Goal: Task Accomplishment & Management: Use online tool/utility

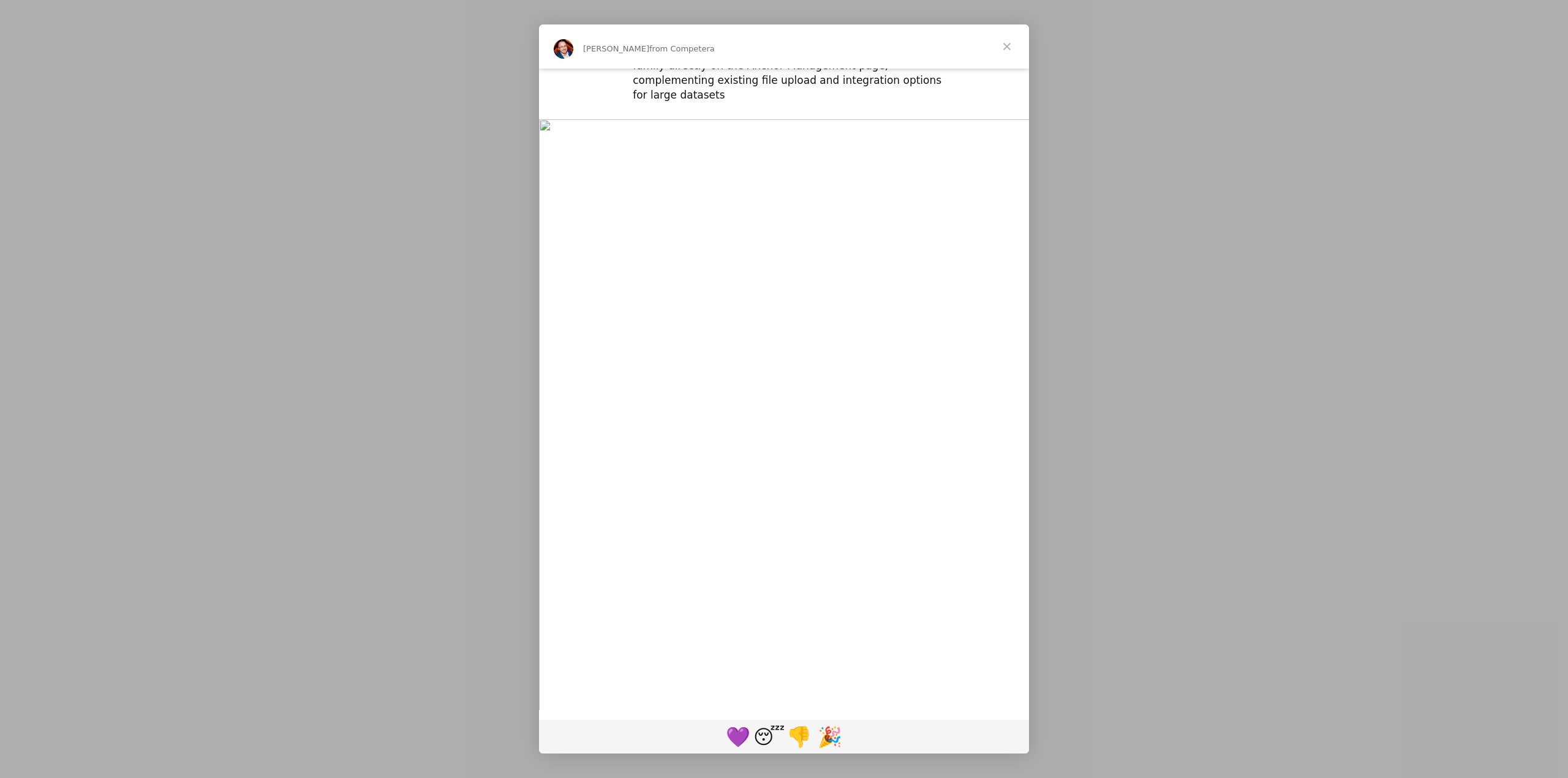
scroll to position [862, 0]
click at [1010, 46] on span "Close" at bounding box center [1007, 46] width 44 height 44
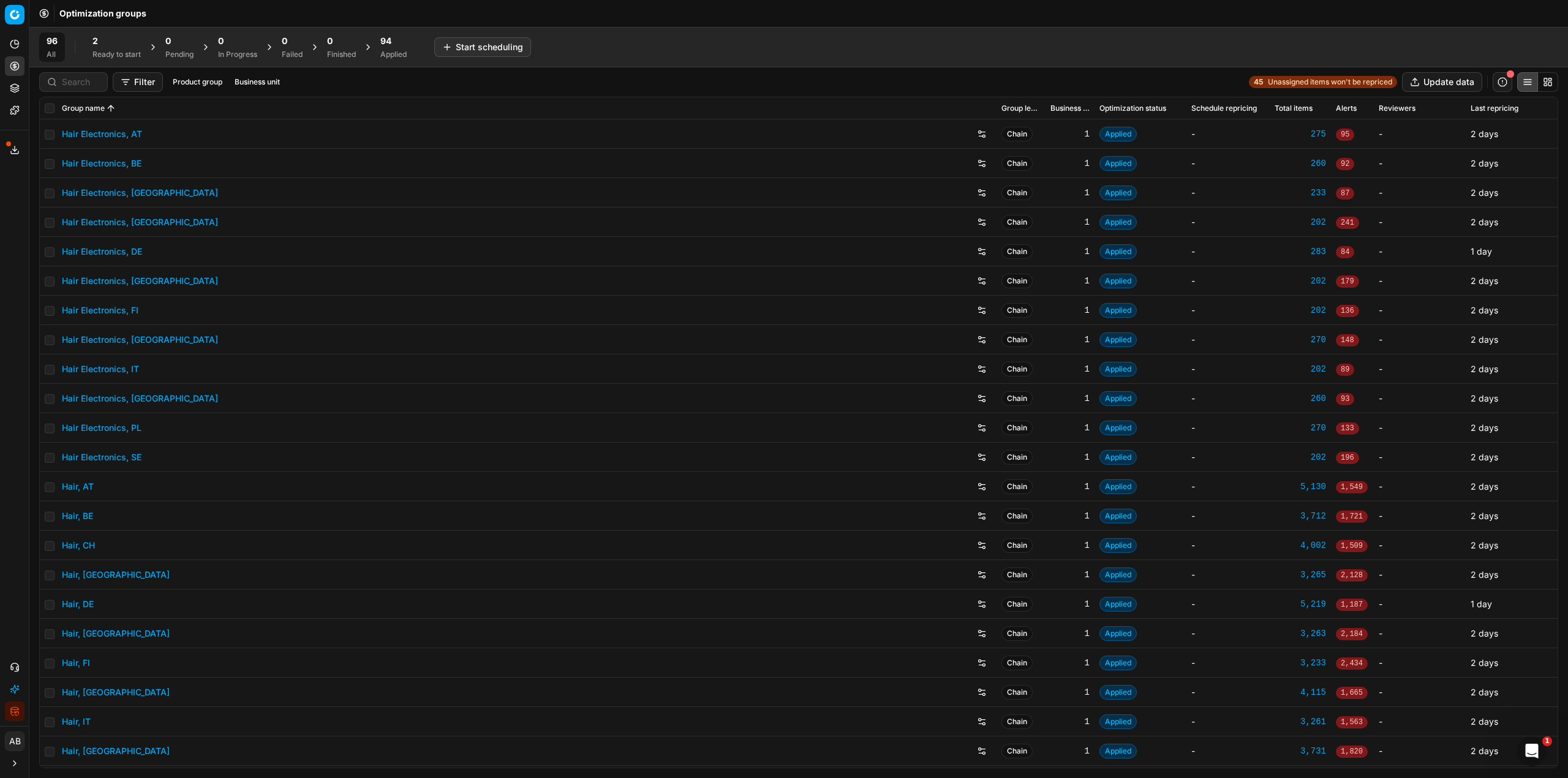
click at [384, 53] on div "Applied" at bounding box center [393, 54] width 26 height 10
click at [534, 43] on button "Revert All" at bounding box center [530, 46] width 56 height 19
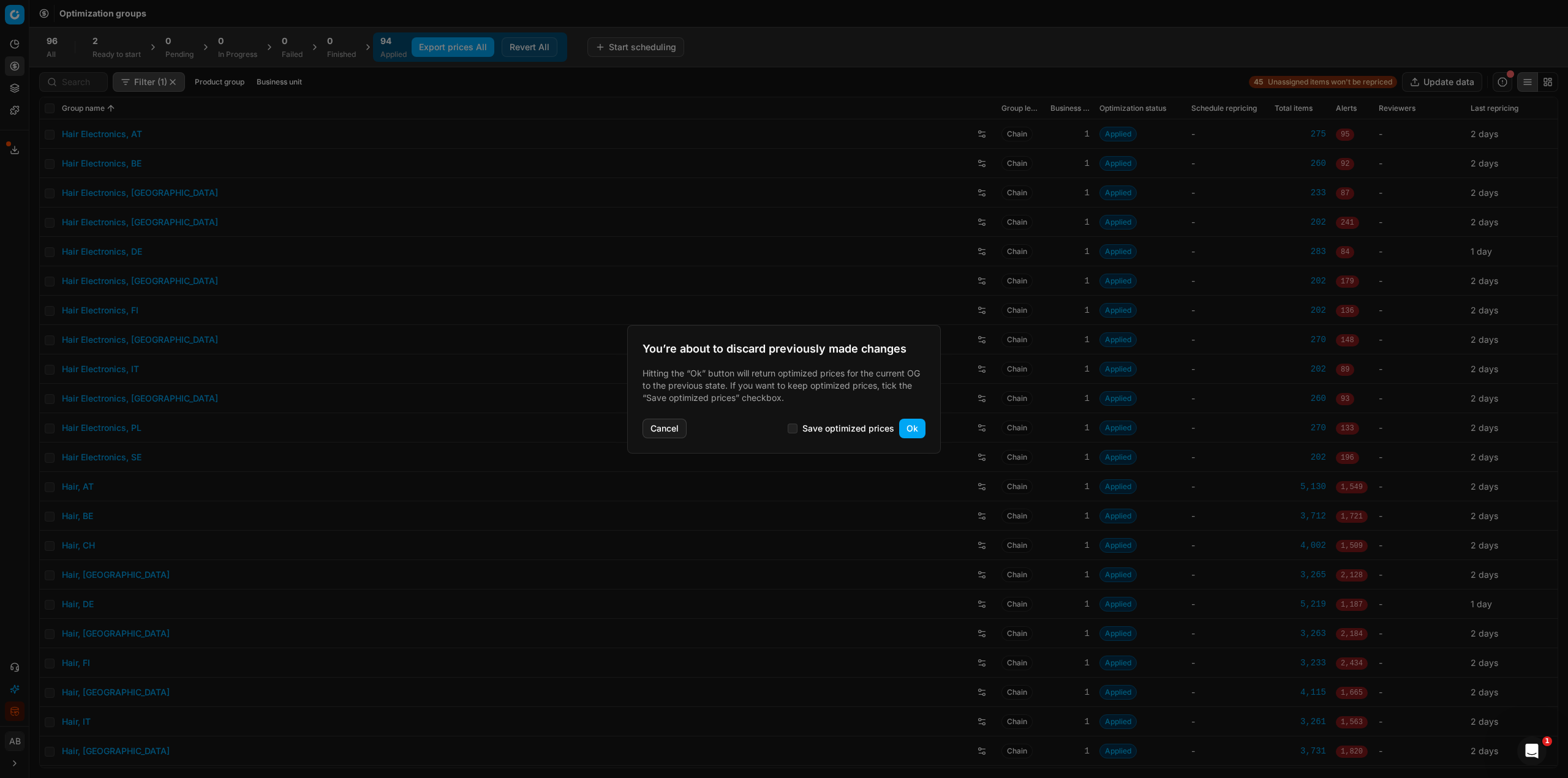
drag, startPoint x: 678, startPoint y: 429, endPoint x: 645, endPoint y: 341, distance: 94.0
click at [678, 428] on button "Cancel" at bounding box center [664, 428] width 44 height 19
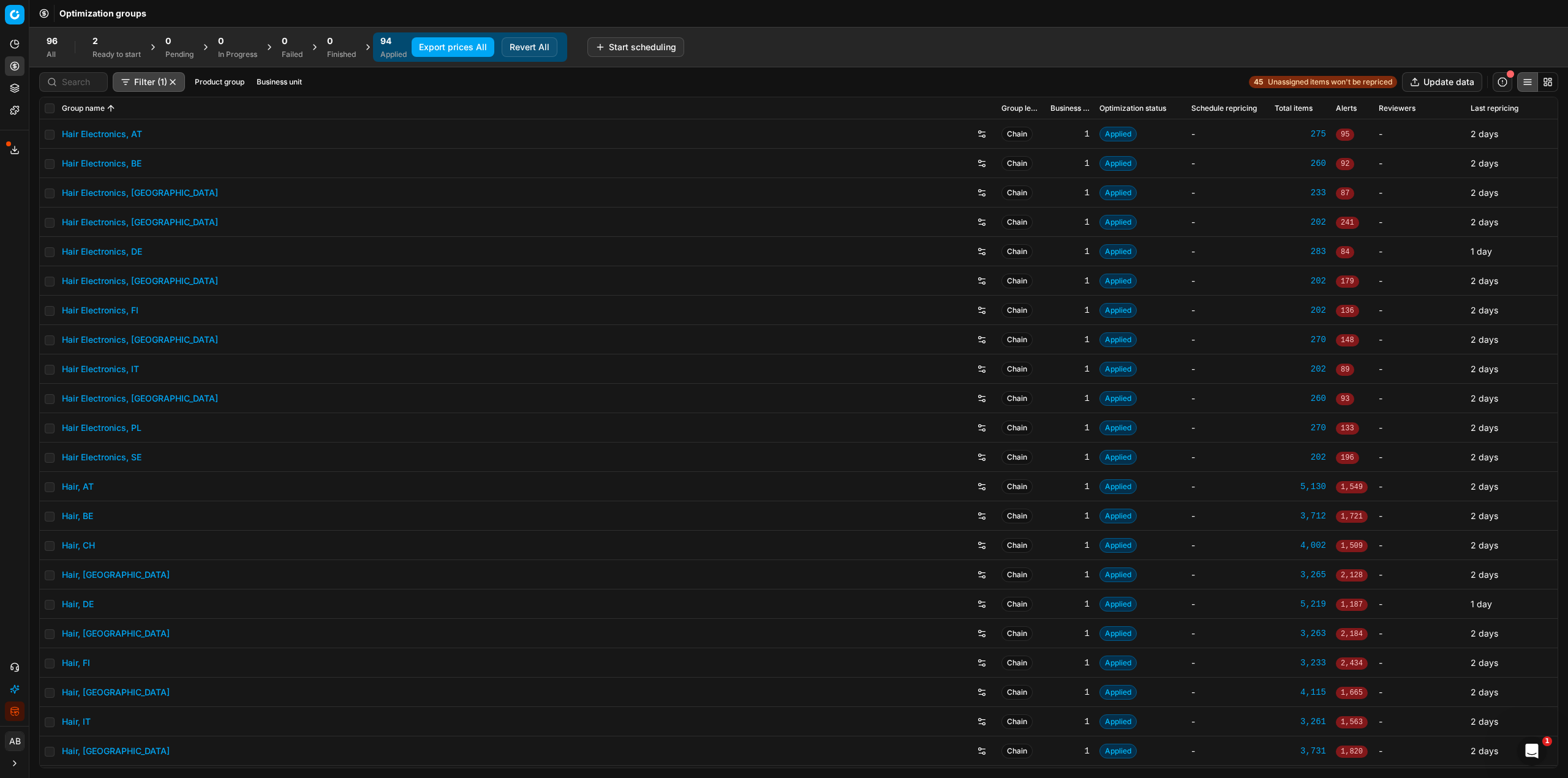
click at [479, 39] on button "Export prices All" at bounding box center [453, 46] width 83 height 19
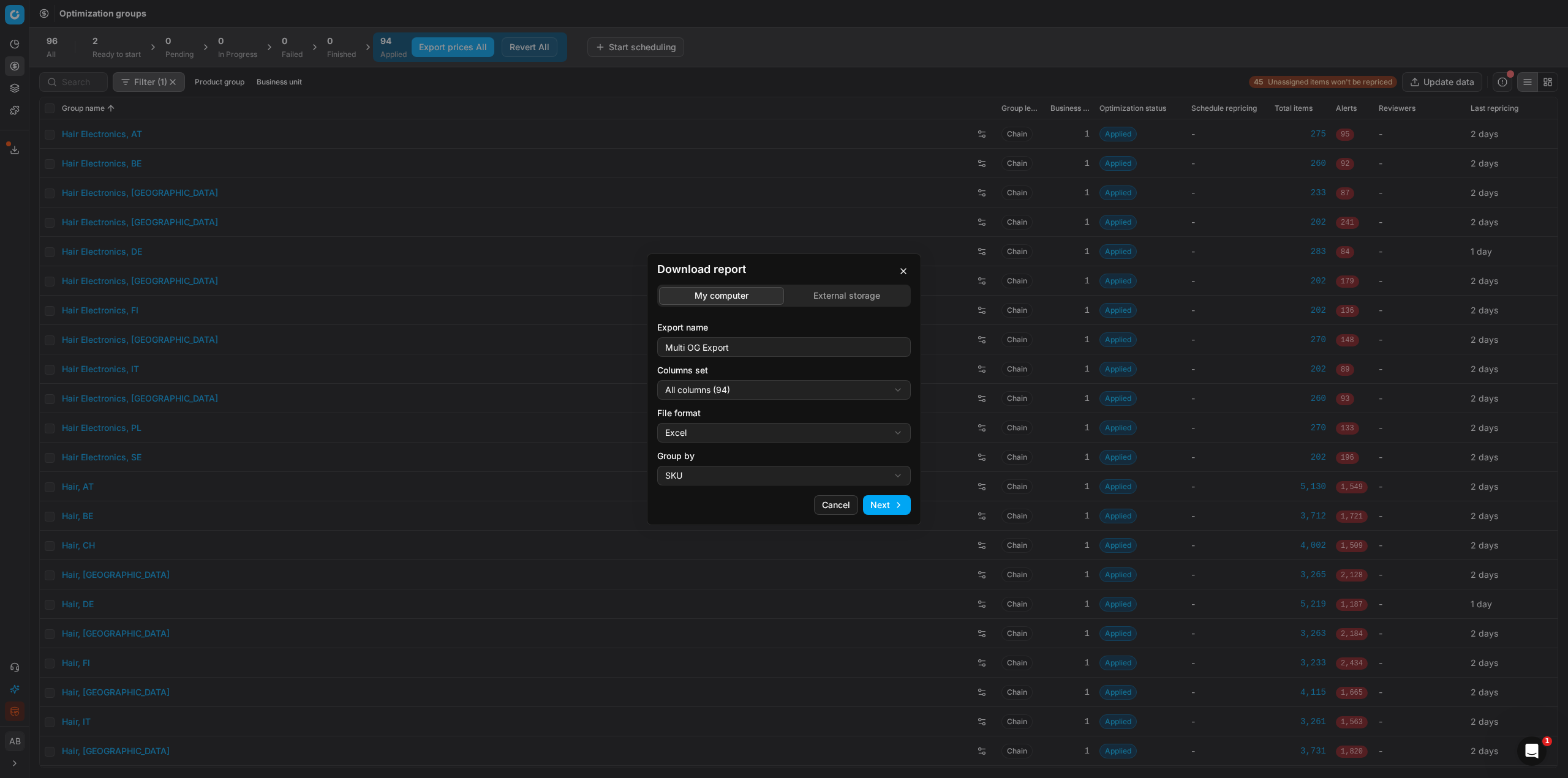
click at [752, 394] on div "Download report My computer External storage Export name Multi OG Export Column…" at bounding box center [784, 389] width 1568 height 778
select select "5cc469c0-6ac4-4c23-8dfc-21b5d22cb3ae"
click at [895, 506] on button "Next" at bounding box center [887, 505] width 48 height 19
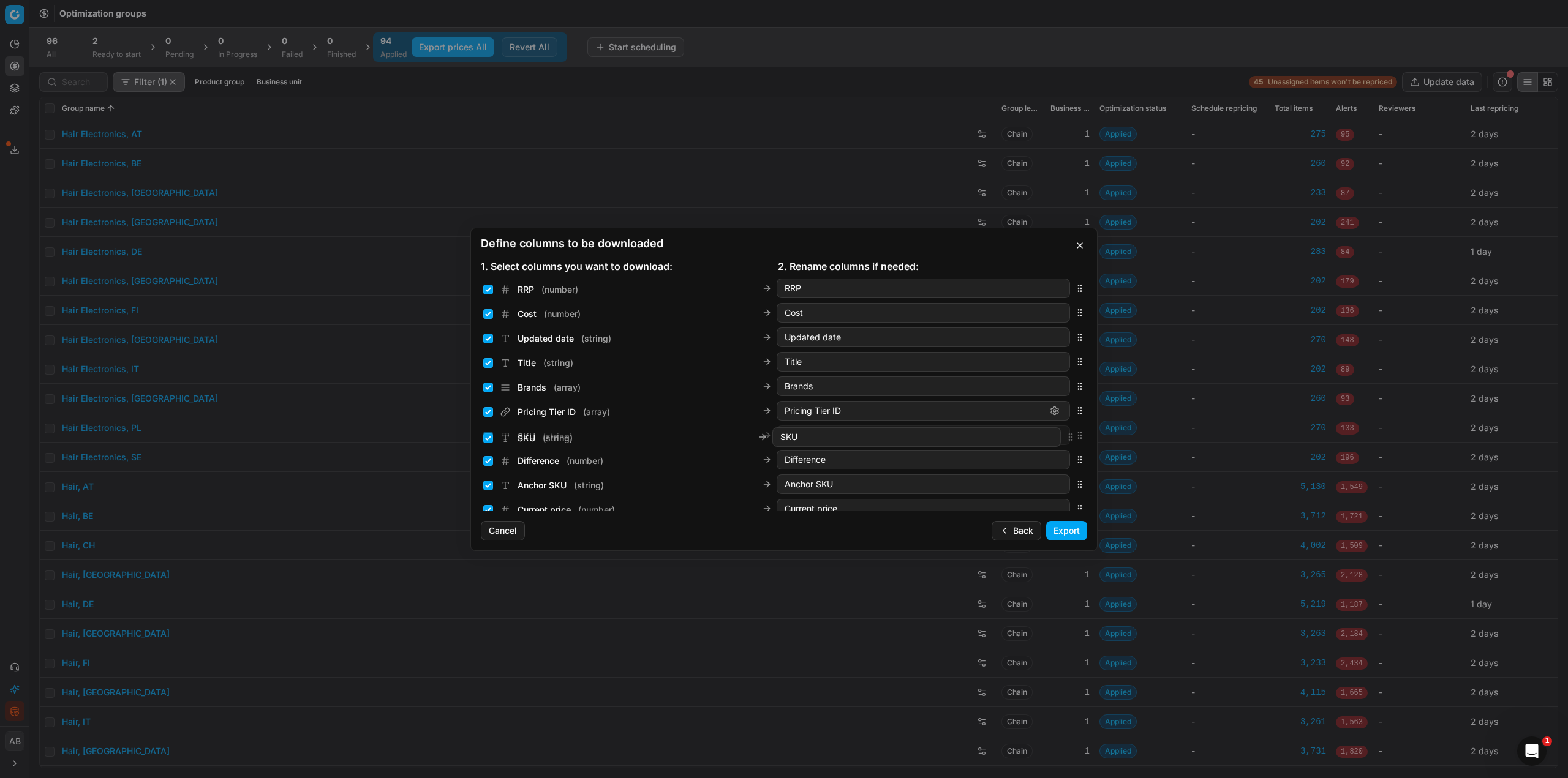
drag, startPoint x: 1073, startPoint y: 320, endPoint x: 1062, endPoint y: 440, distance: 120.5
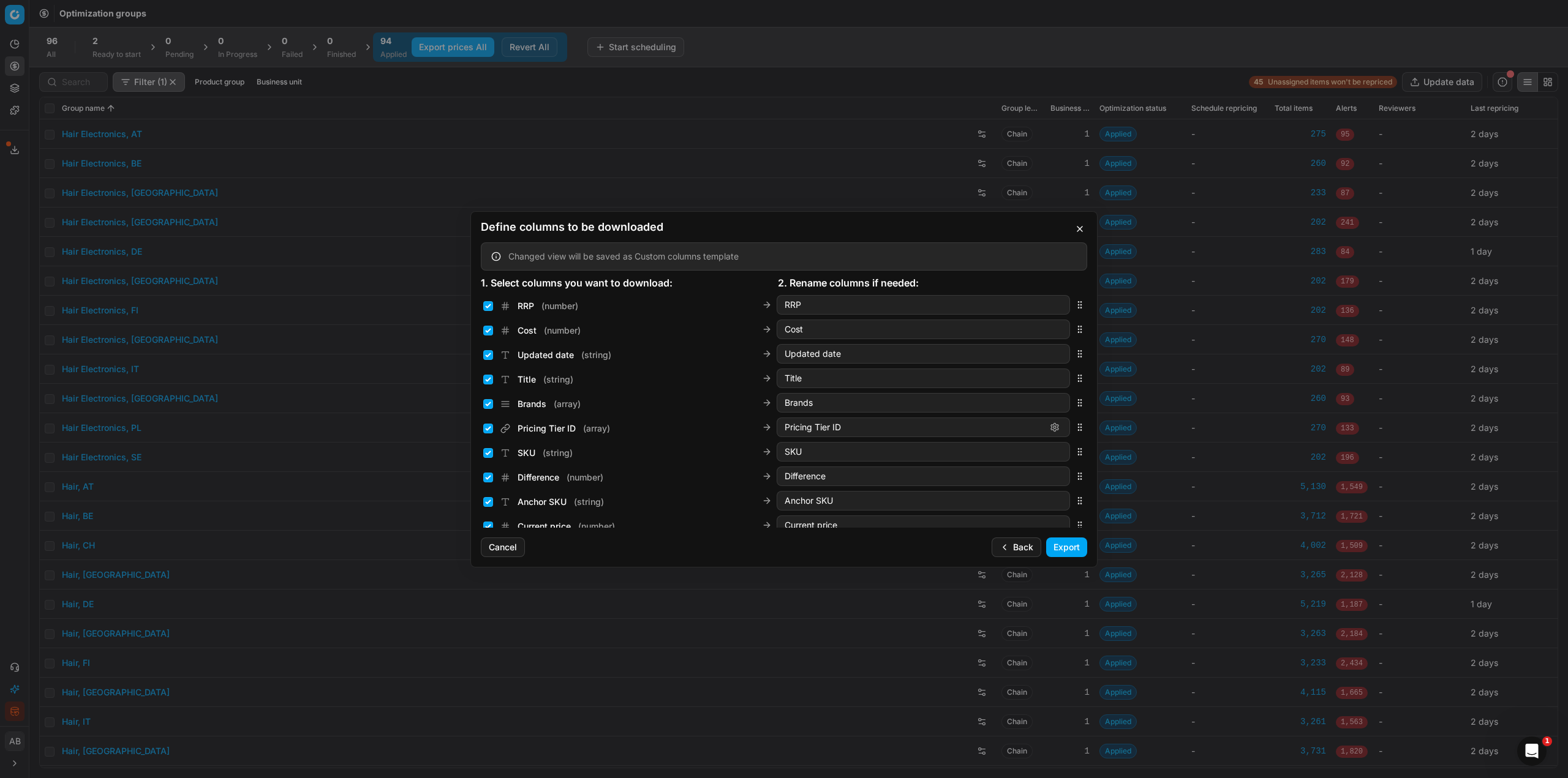
drag, startPoint x: 1065, startPoint y: 476, endPoint x: 1060, endPoint y: 413, distance: 63.2
drag, startPoint x: 1071, startPoint y: 480, endPoint x: 1070, endPoint y: 310, distance: 170.0
click at [1070, 310] on div "Difference ( number ) Difference" at bounding box center [784, 305] width 606 height 25
drag, startPoint x: 1071, startPoint y: 464, endPoint x: 1073, endPoint y: 327, distance: 137.0
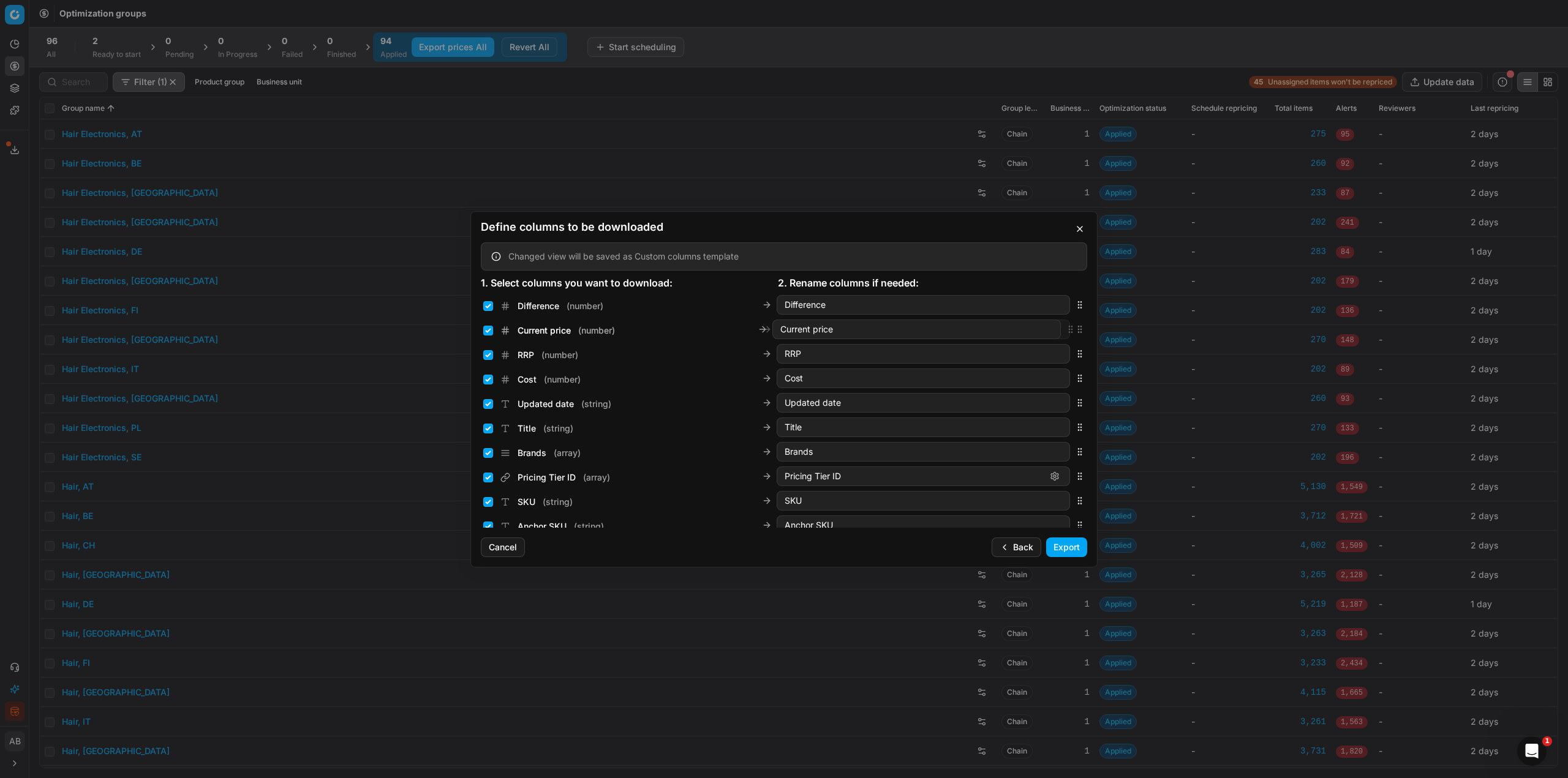
click at [1075, 327] on icon "button" at bounding box center [1079, 329] width 10 height 10
click at [1055, 548] on button "Export" at bounding box center [1066, 547] width 41 height 19
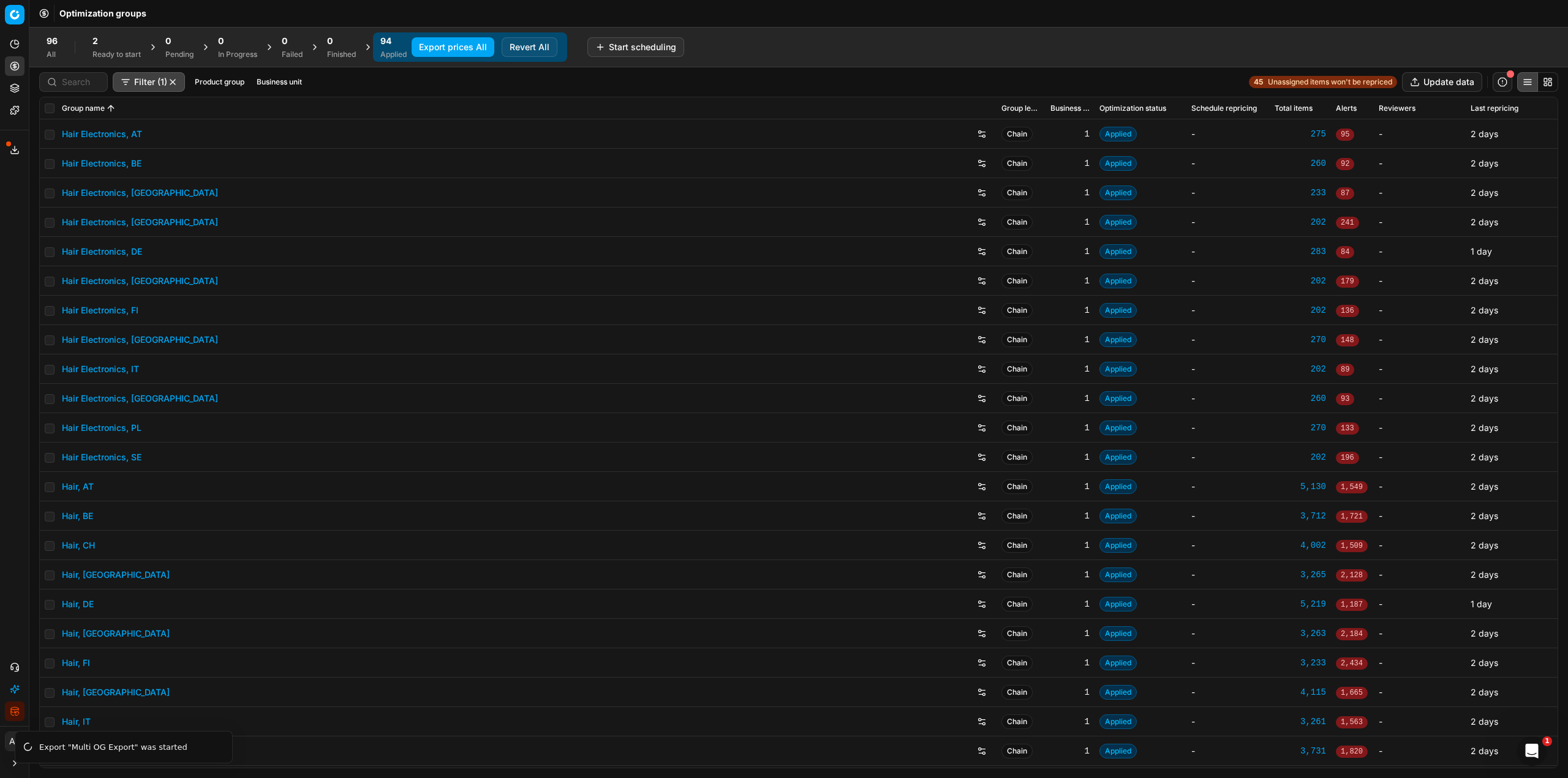
click at [455, 51] on button "Export prices All" at bounding box center [453, 46] width 83 height 19
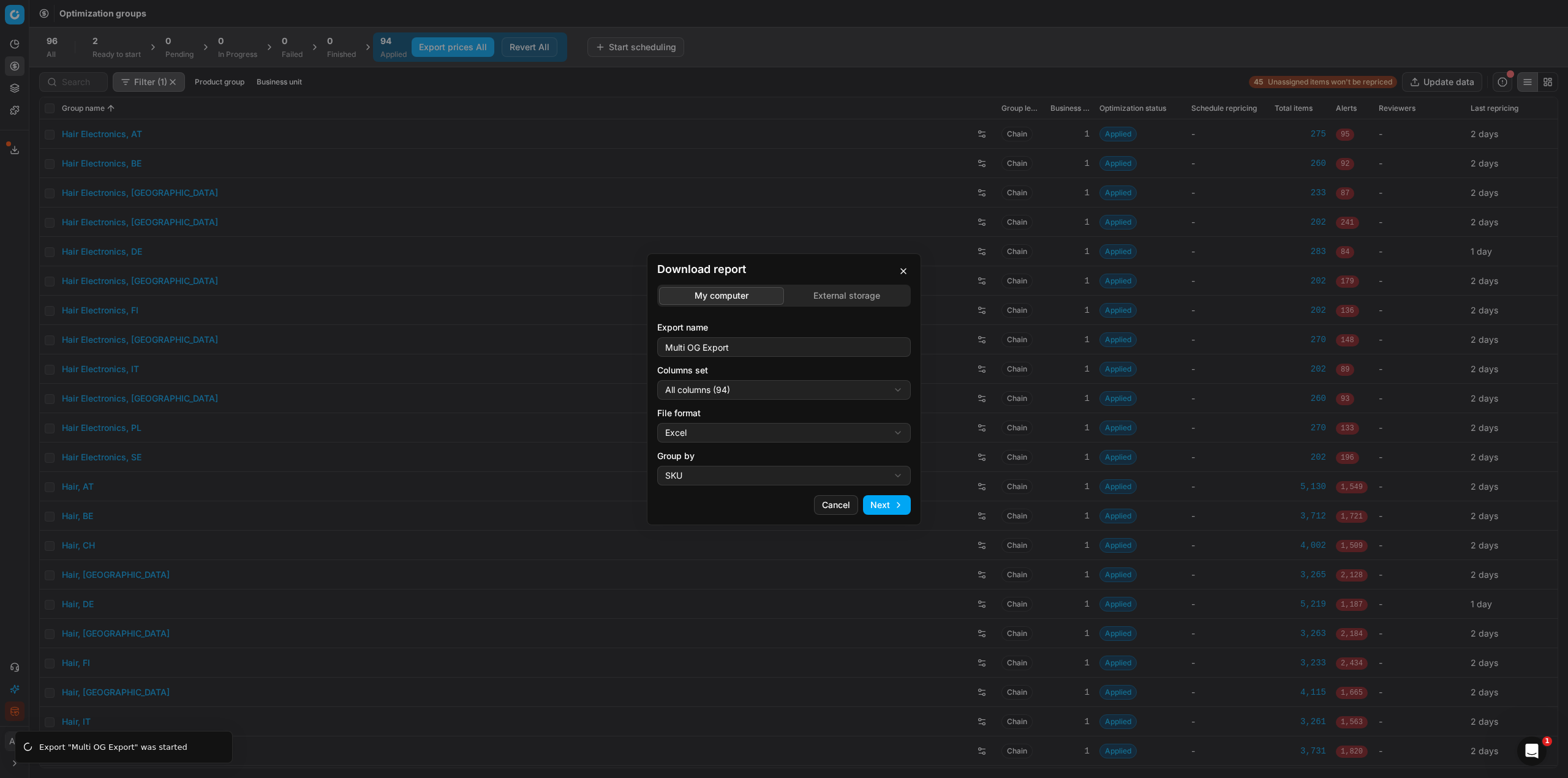
click at [748, 388] on div "Download report My computer External storage Export name Multi OG Export Column…" at bounding box center [784, 389] width 1568 height 778
select select "5cc469c0-6ac4-4c23-8dfc-21b5d22cb3ae"
click at [880, 502] on button "Next" at bounding box center [887, 505] width 48 height 19
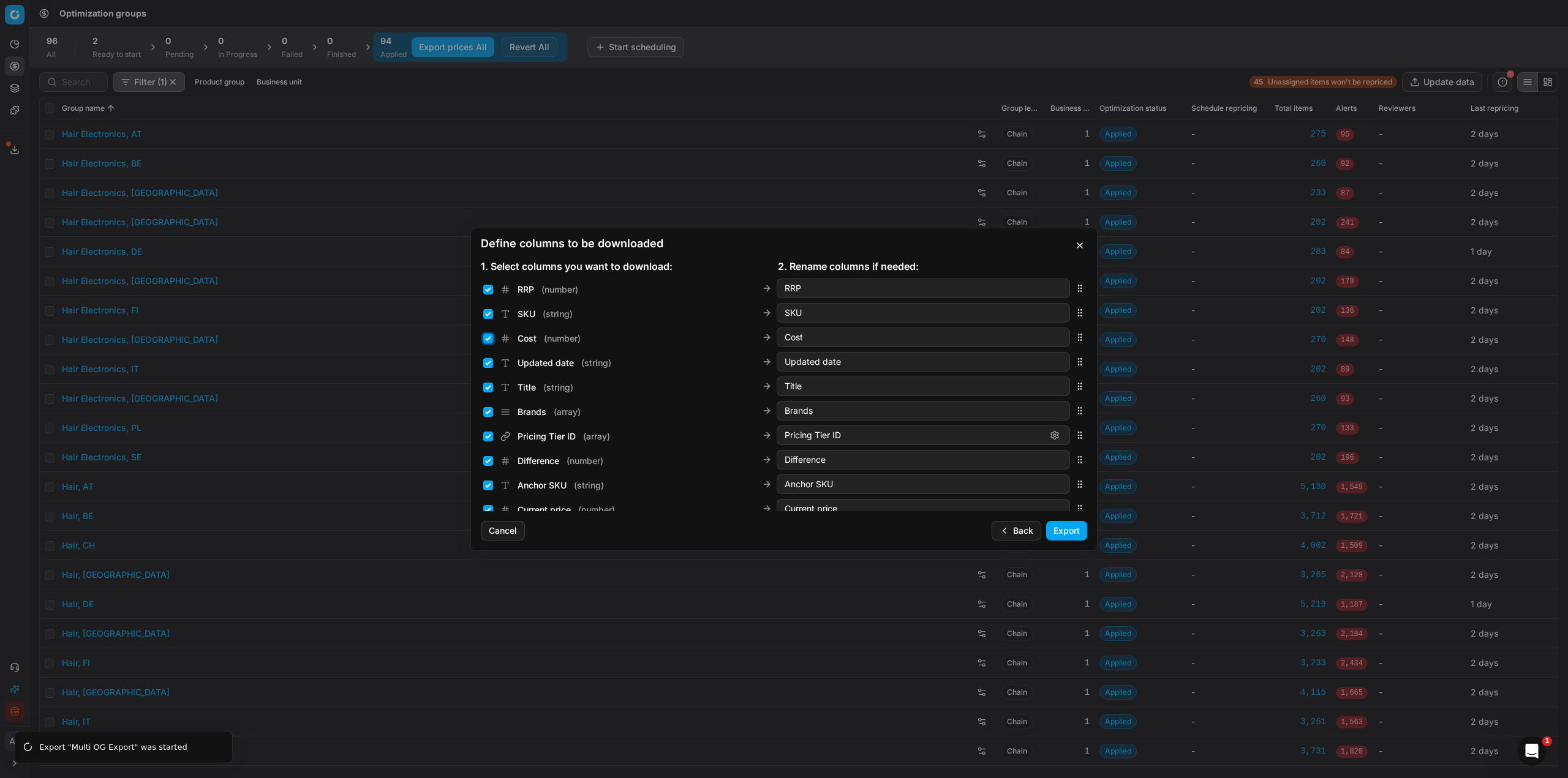
click at [483, 341] on input "Cost ( number )" at bounding box center [488, 338] width 10 height 10
checkbox input "false"
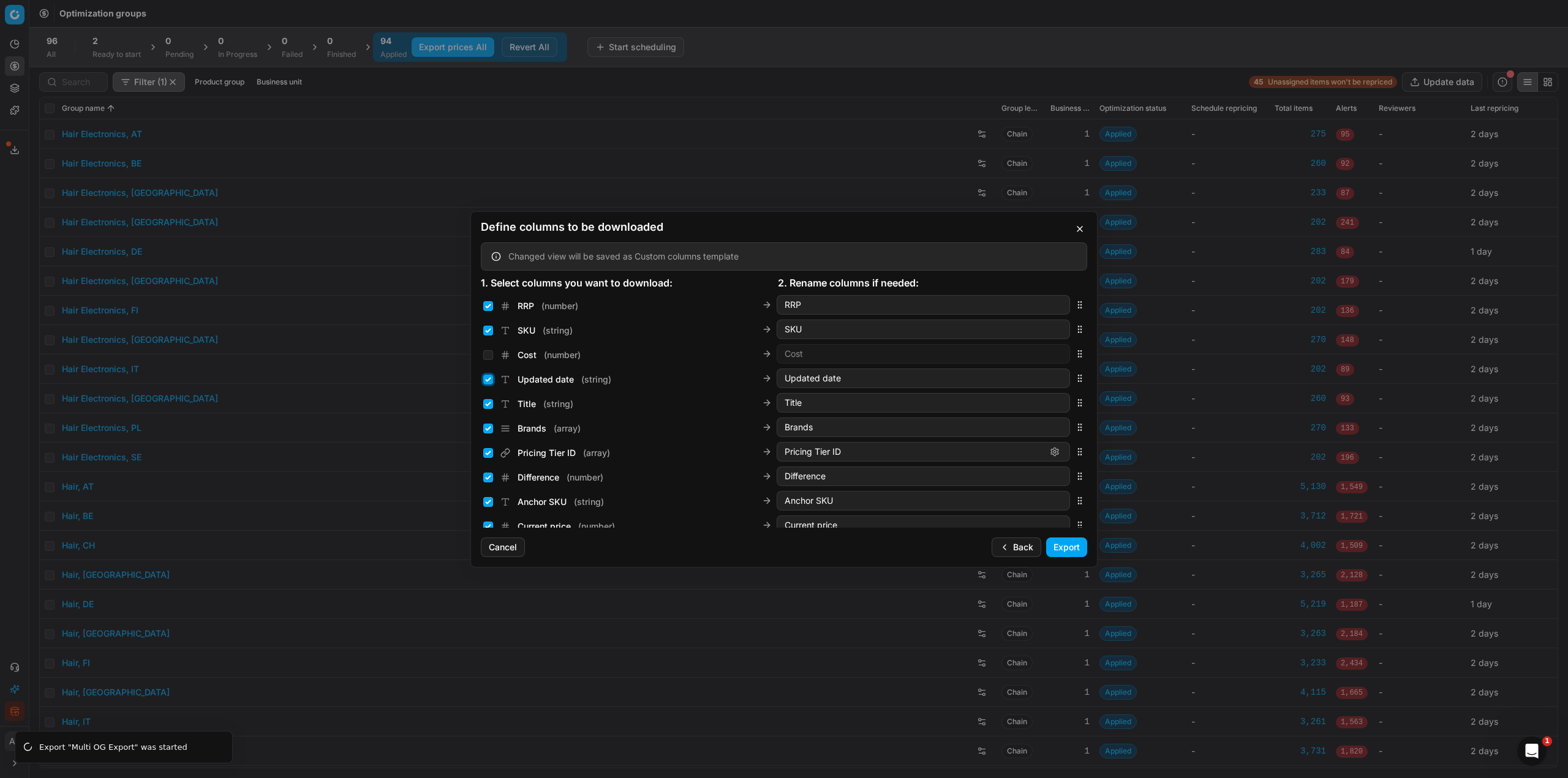
click at [485, 382] on input "Updated date ( string )" at bounding box center [488, 379] width 10 height 10
checkbox input "false"
click at [489, 402] on input "Title ( string )" at bounding box center [488, 404] width 10 height 10
checkbox input "false"
click at [490, 434] on div "Brands ( array )" at bounding box center [532, 429] width 98 height 12
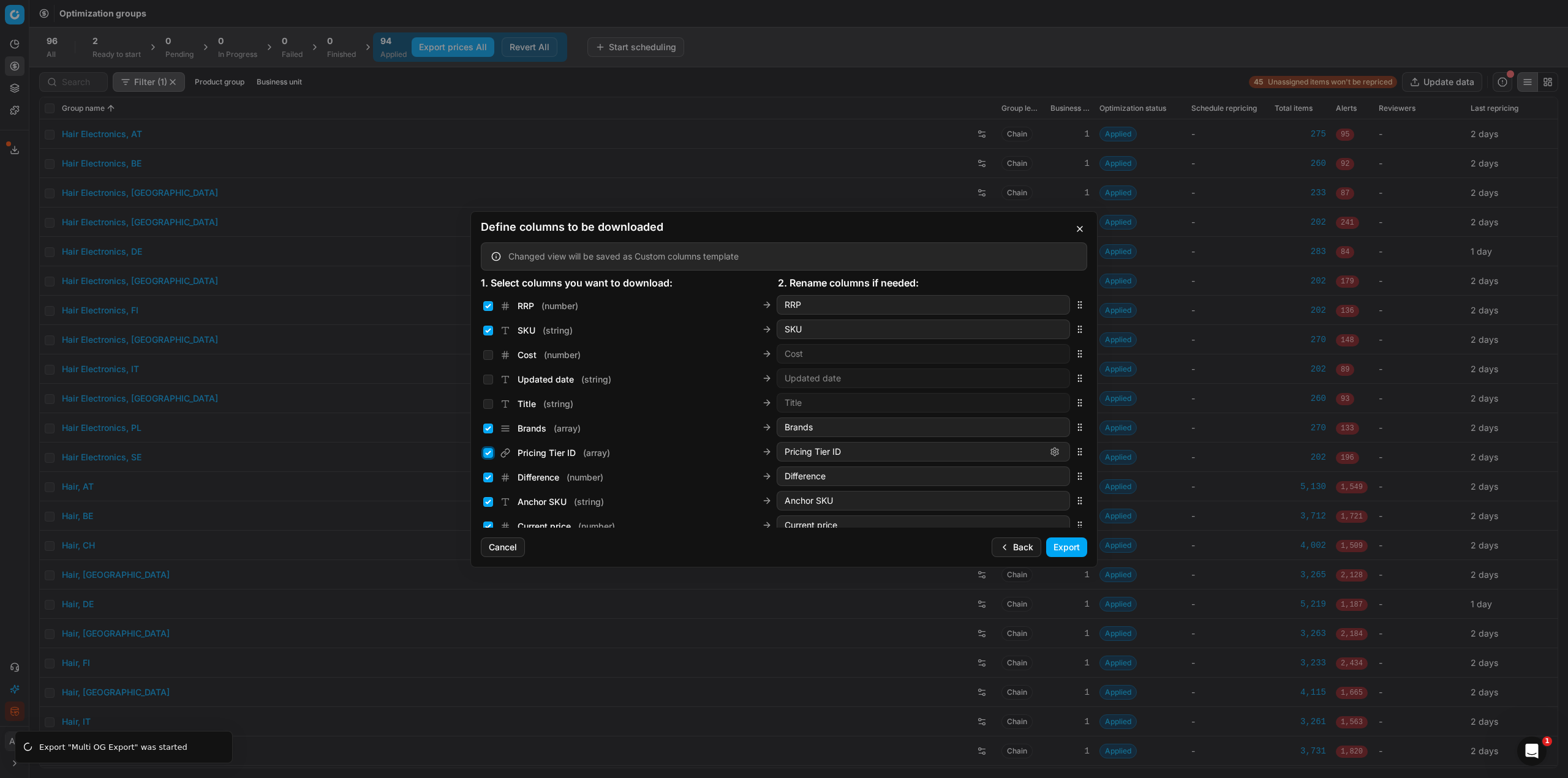
click at [490, 456] on input "Pricing Tier ID ( array )" at bounding box center [488, 453] width 10 height 10
checkbox input "false"
click at [485, 478] on input "Difference ( number )" at bounding box center [488, 478] width 10 height 10
checkbox input "false"
click at [1074, 547] on button "Export" at bounding box center [1066, 547] width 41 height 19
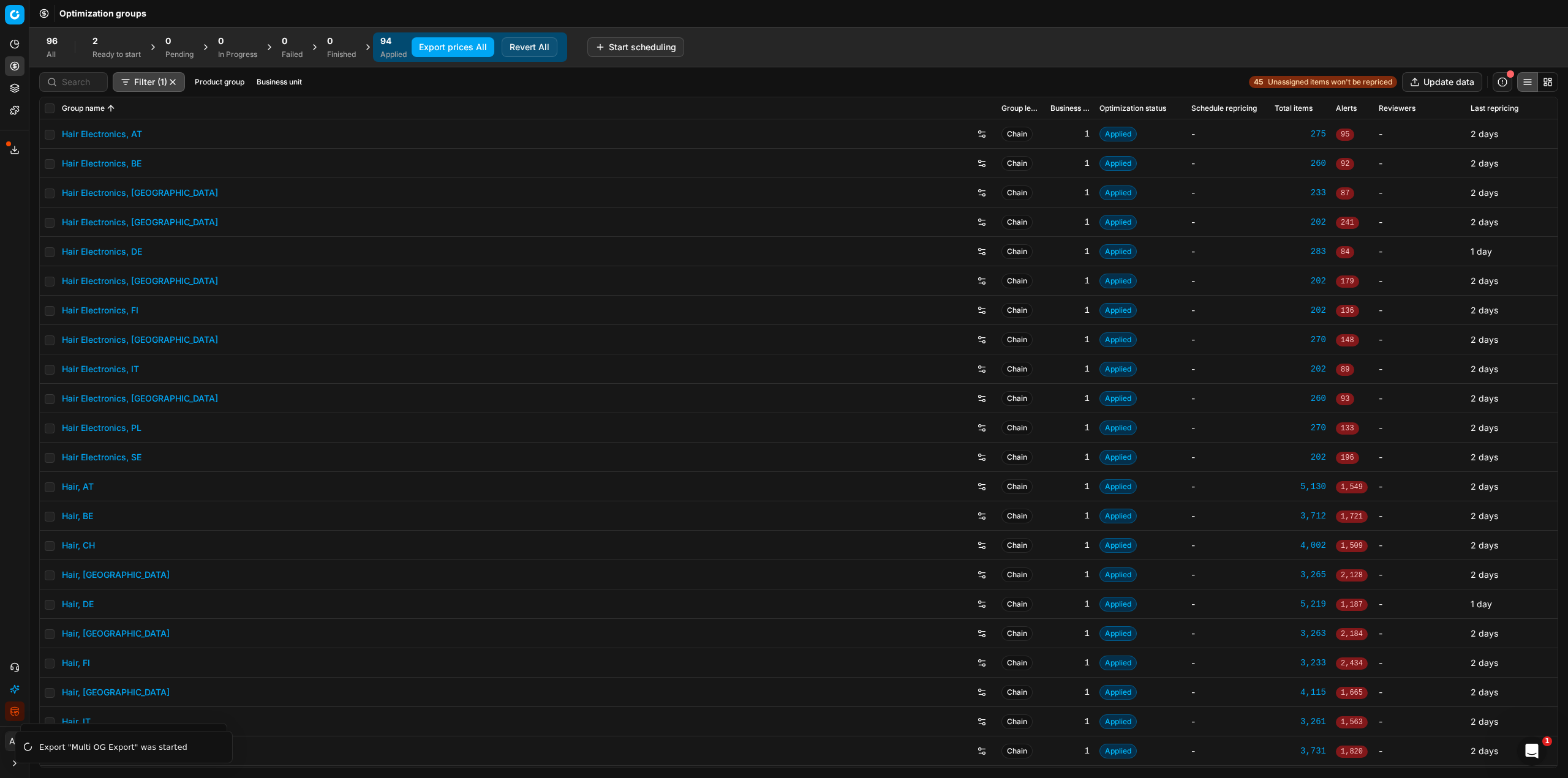
click at [12, 151] on icon at bounding box center [15, 149] width 10 height 10
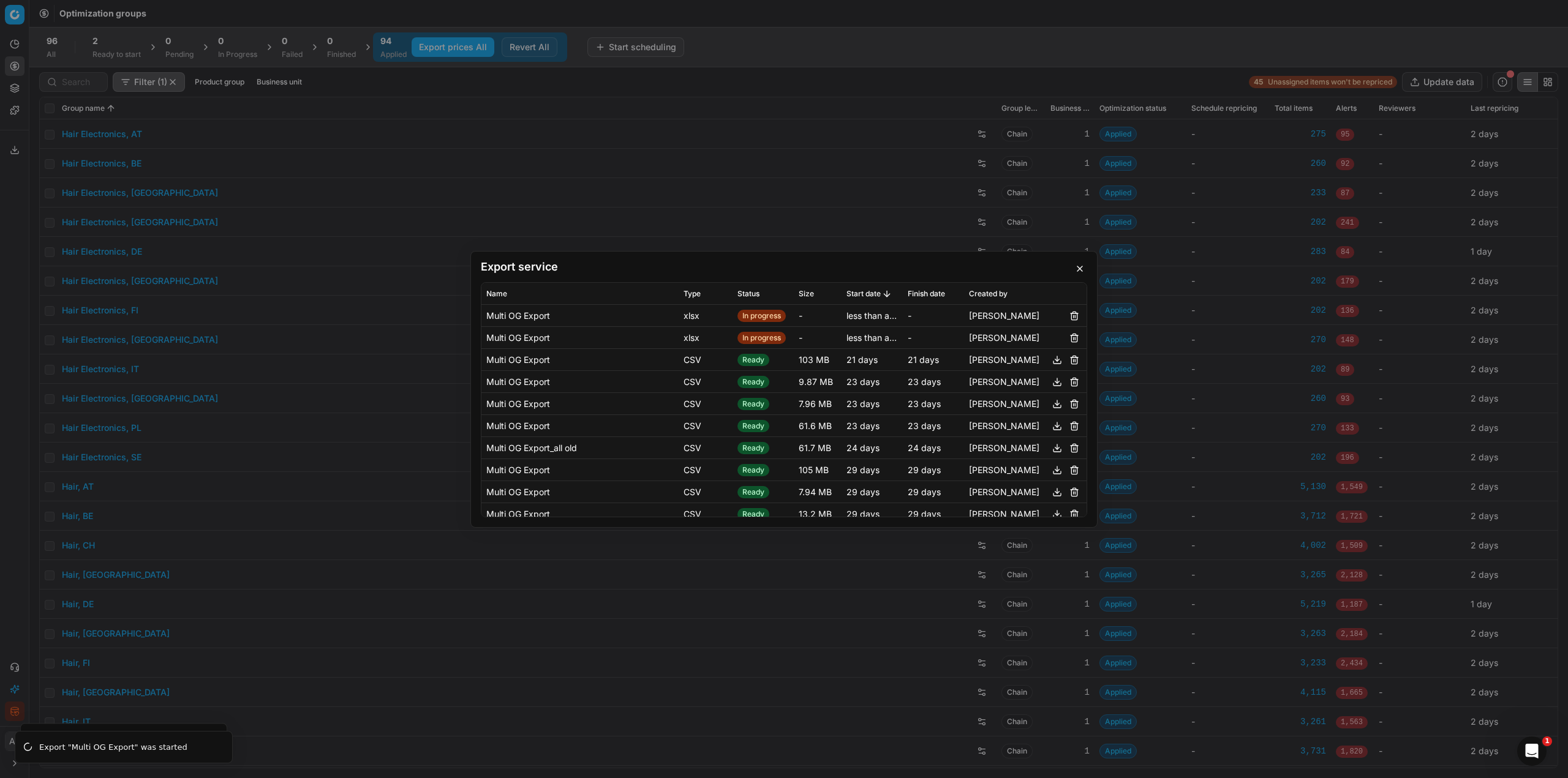
click at [1070, 320] on button "button" at bounding box center [1074, 315] width 15 height 15
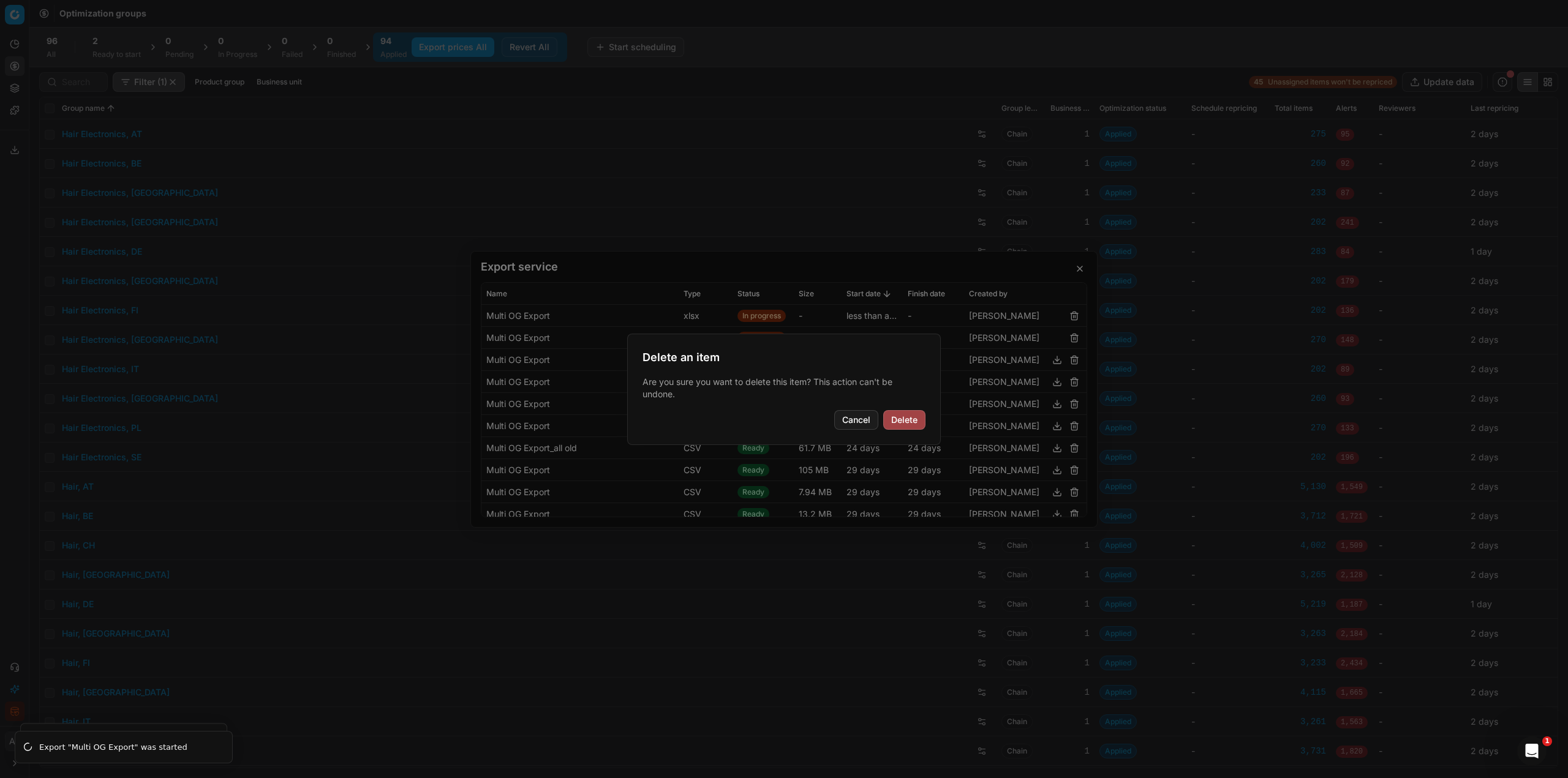
click at [901, 414] on button "Delete" at bounding box center [904, 420] width 43 height 19
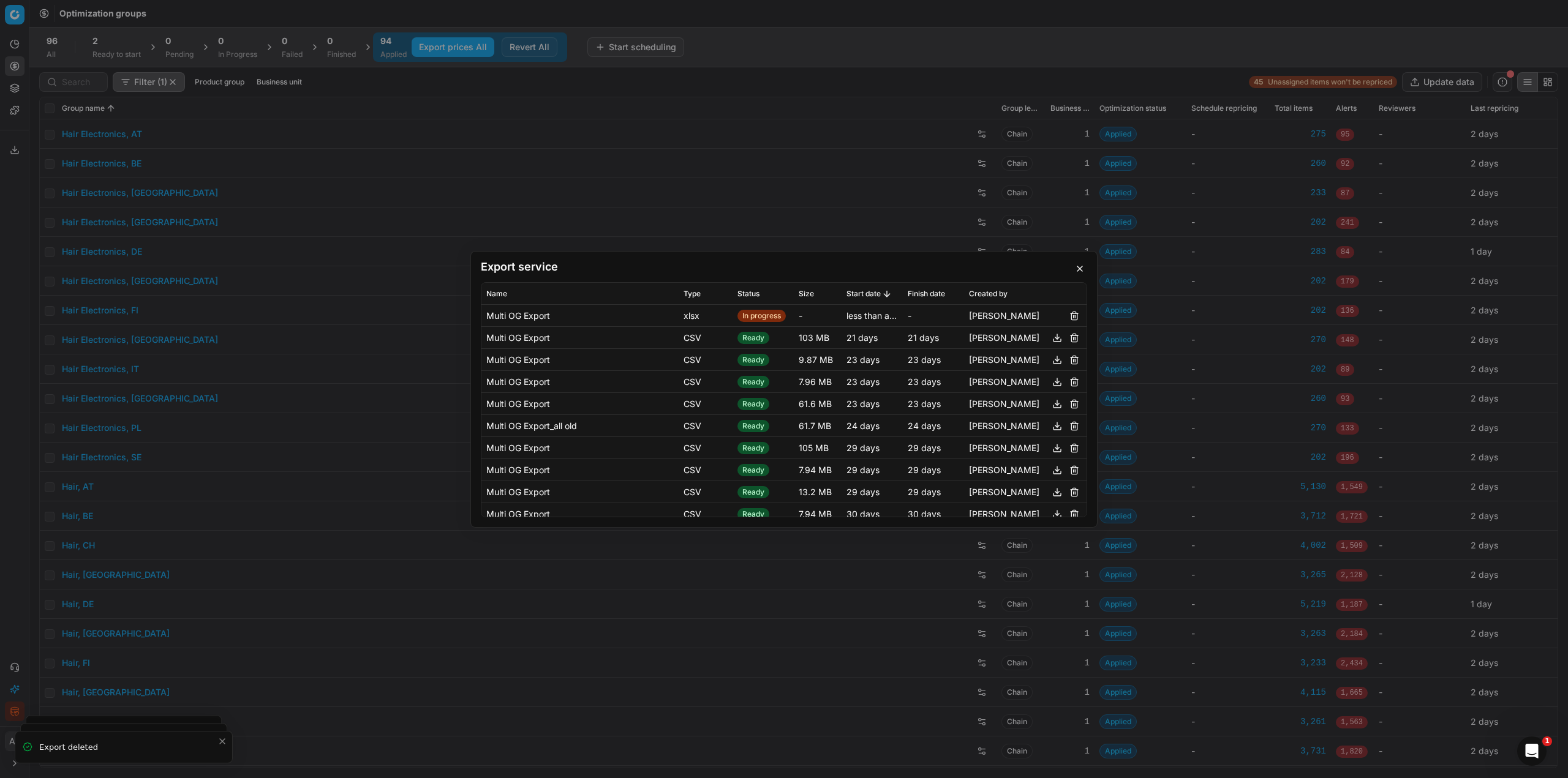
click at [1067, 318] on button "button" at bounding box center [1074, 315] width 15 height 15
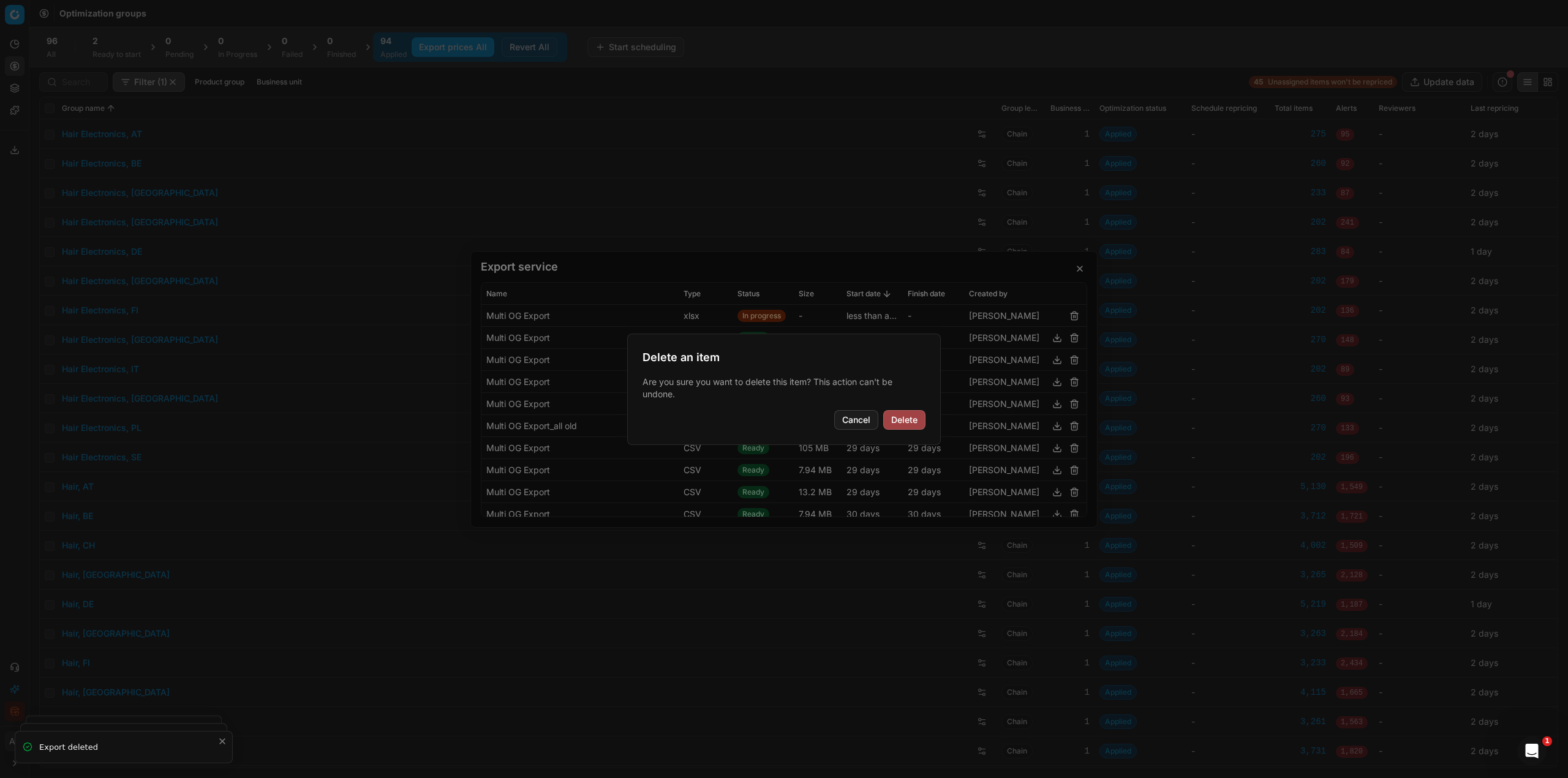
click at [898, 416] on button "Delete" at bounding box center [904, 420] width 43 height 19
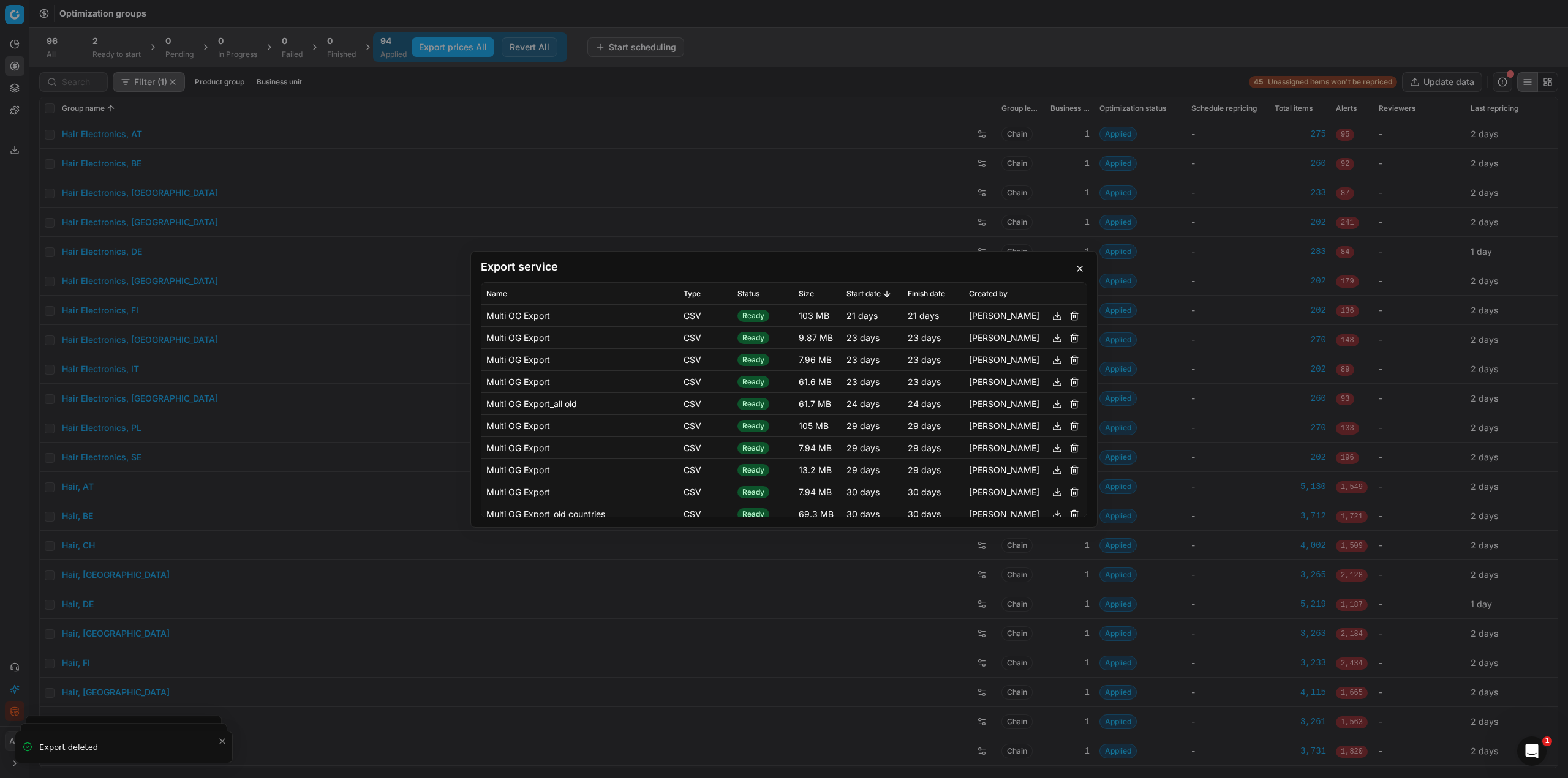
click at [782, 51] on div "Export service Name Type Status Size Start date Finish date Created by Multi OG…" at bounding box center [784, 389] width 1568 height 778
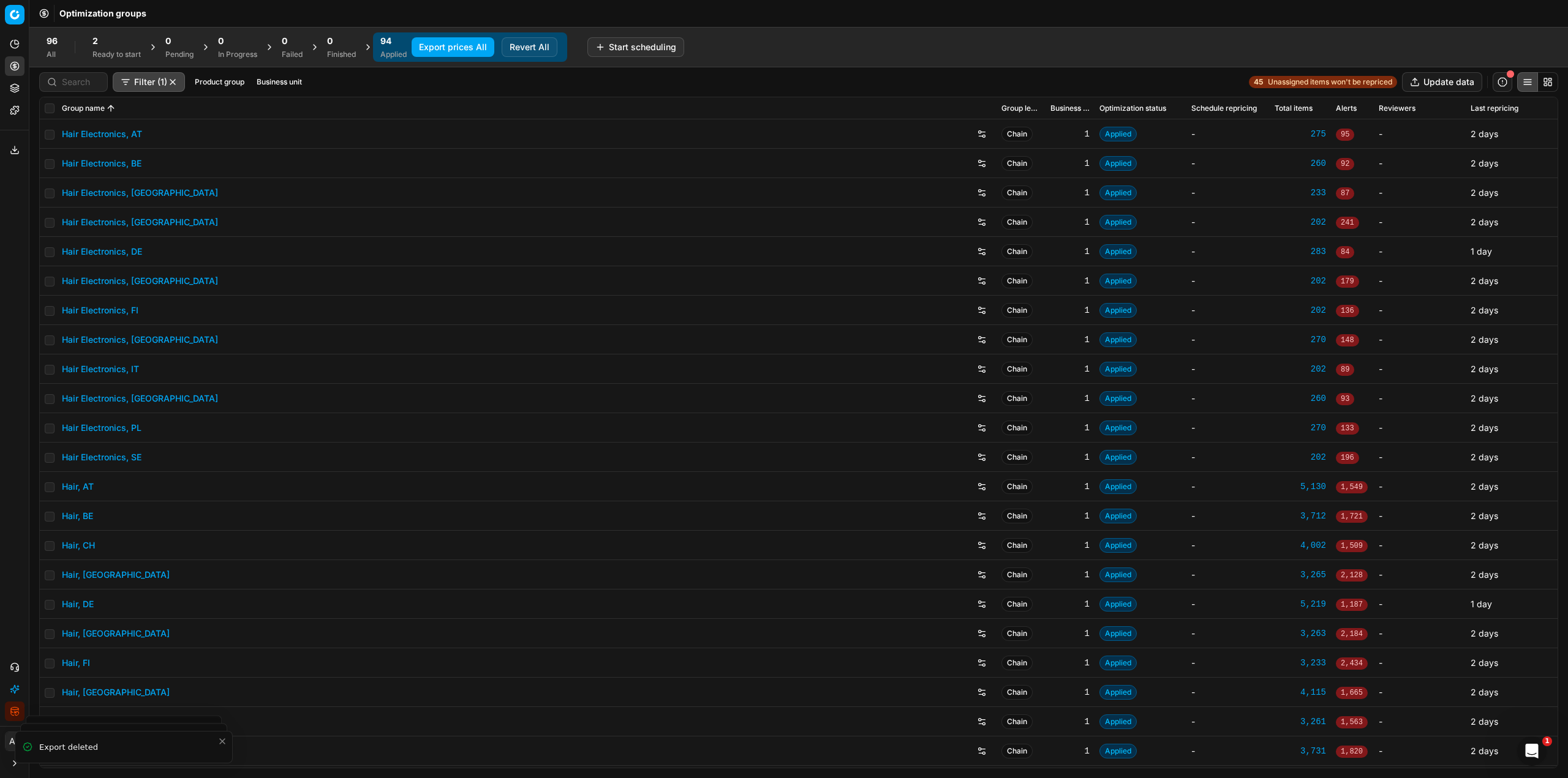
click at [432, 50] on button "Export prices All" at bounding box center [453, 46] width 83 height 19
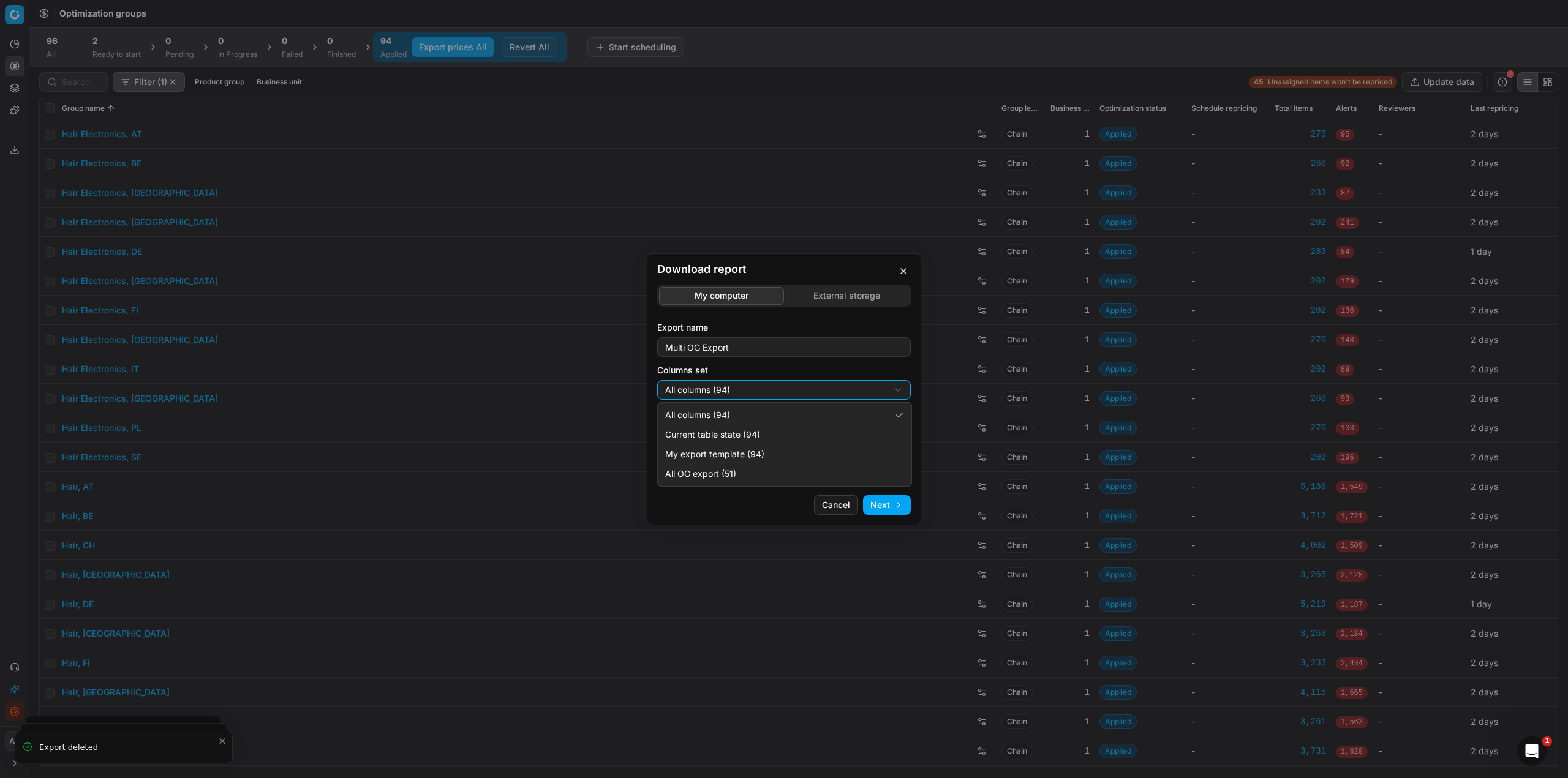
click at [798, 413] on body "Pricing platform Analytics Pricing Product portfolio Templates Export service 1…" at bounding box center [784, 389] width 1568 height 778
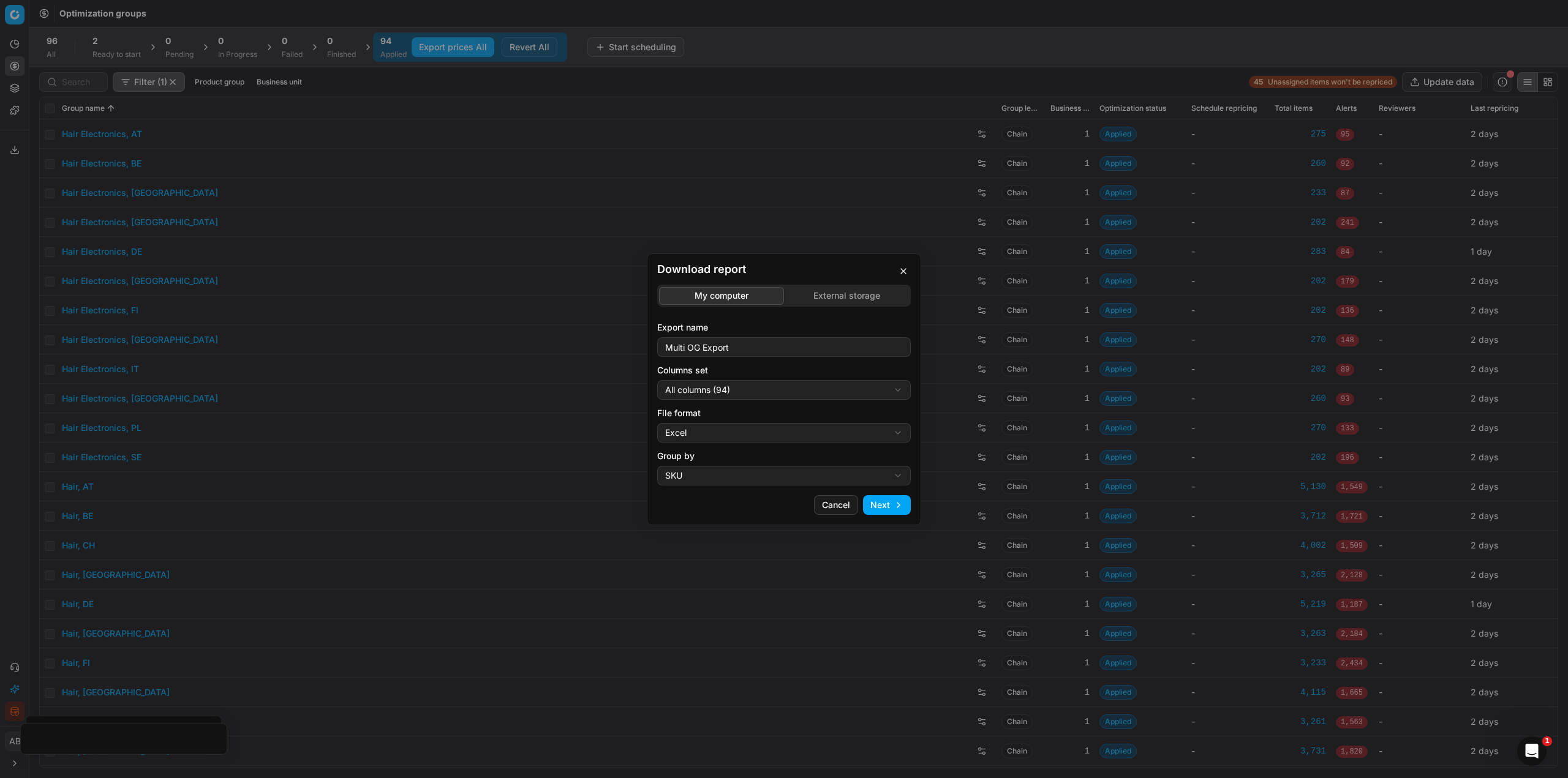
click at [798, 382] on div "Download report My computer External storage Export name Multi OG Export Column…" at bounding box center [784, 389] width 1568 height 778
click at [902, 269] on div "Download report My computer External storage Export name Multi OG Export Column…" at bounding box center [784, 389] width 1568 height 778
click at [902, 271] on button "button" at bounding box center [903, 271] width 15 height 15
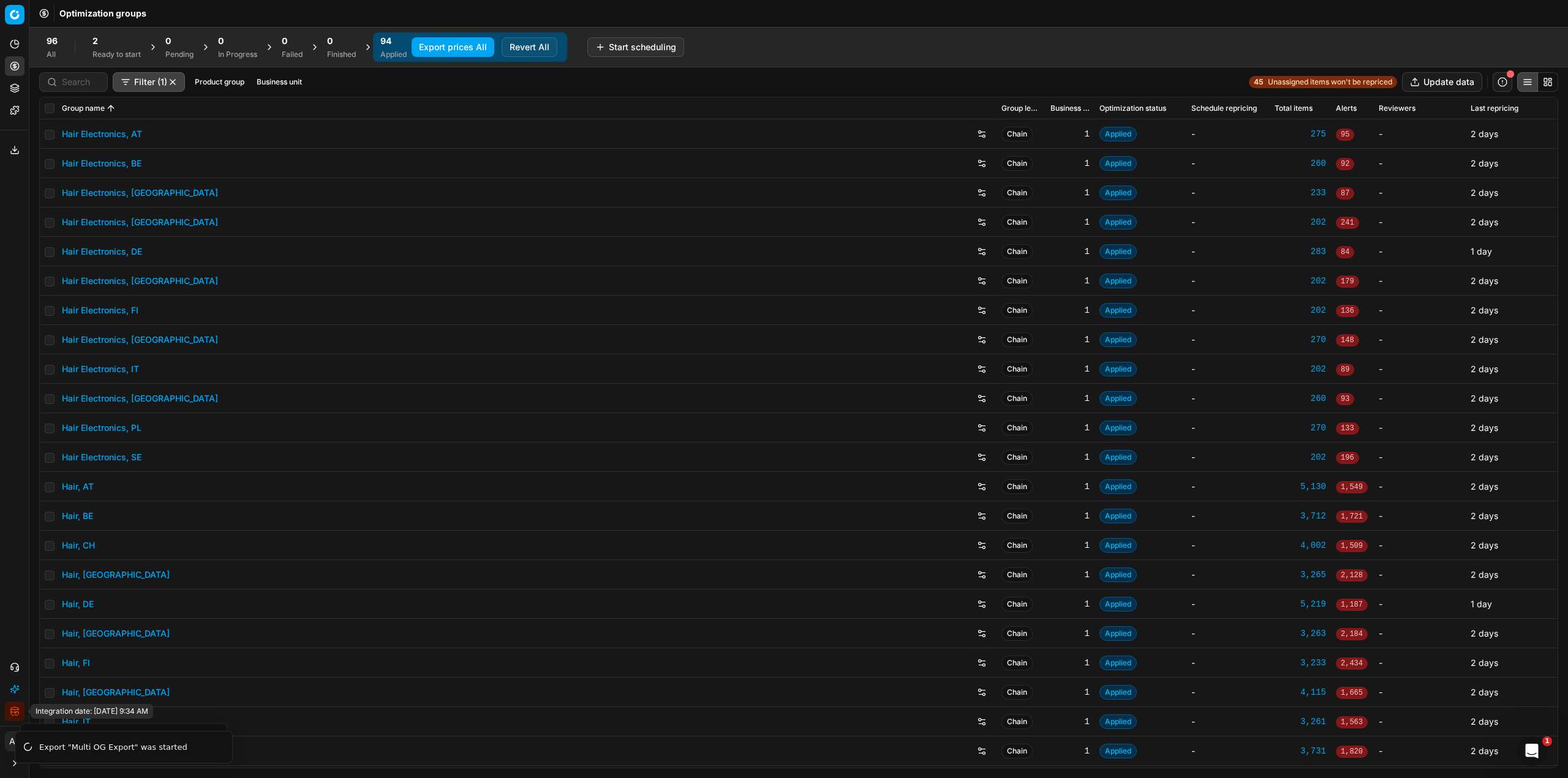
click at [13, 717] on button "Integration status" at bounding box center [14, 711] width 19 height 19
click at [9, 715] on button "Integration status" at bounding box center [14, 711] width 19 height 19
